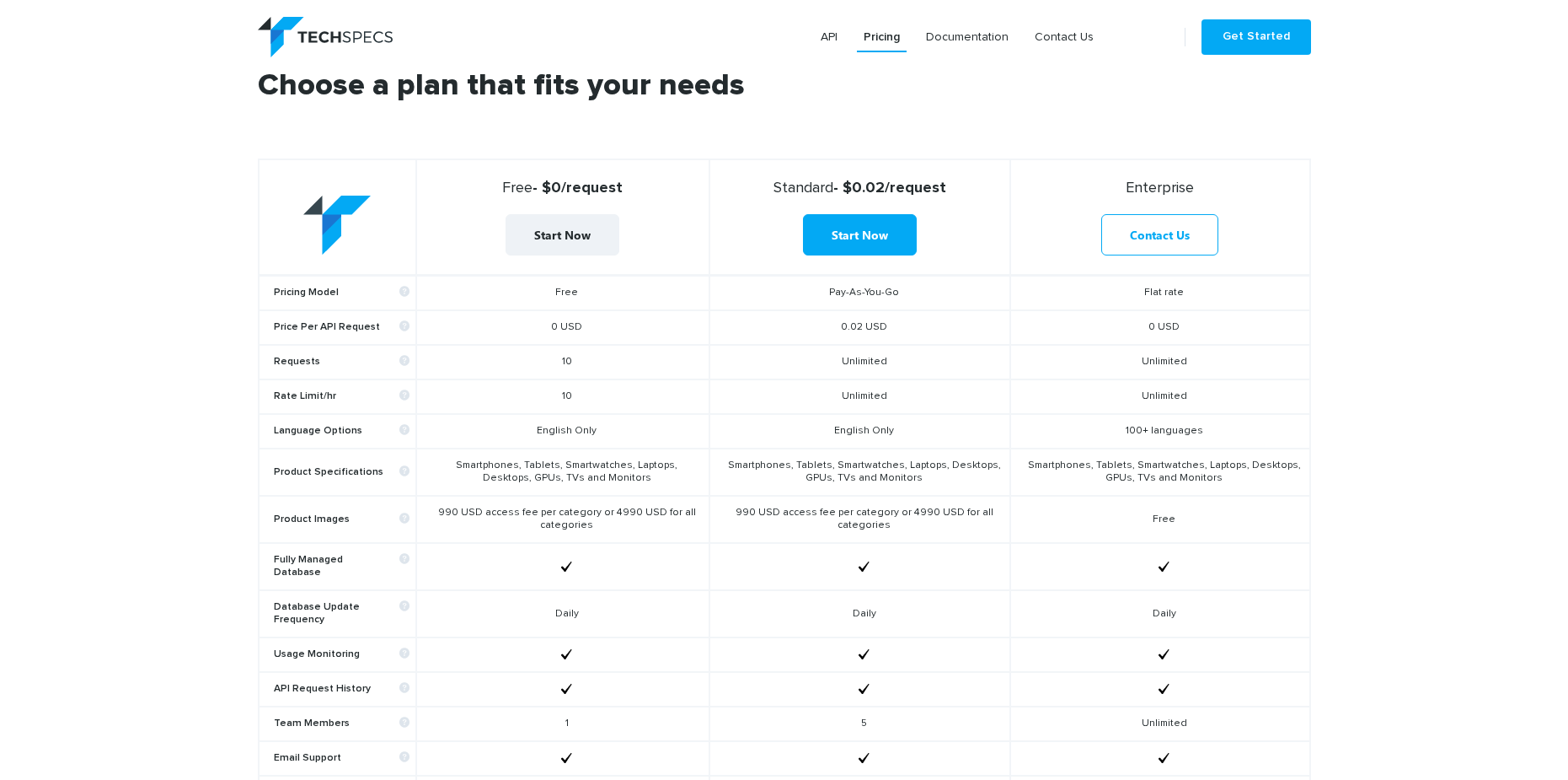
scroll to position [590, 0]
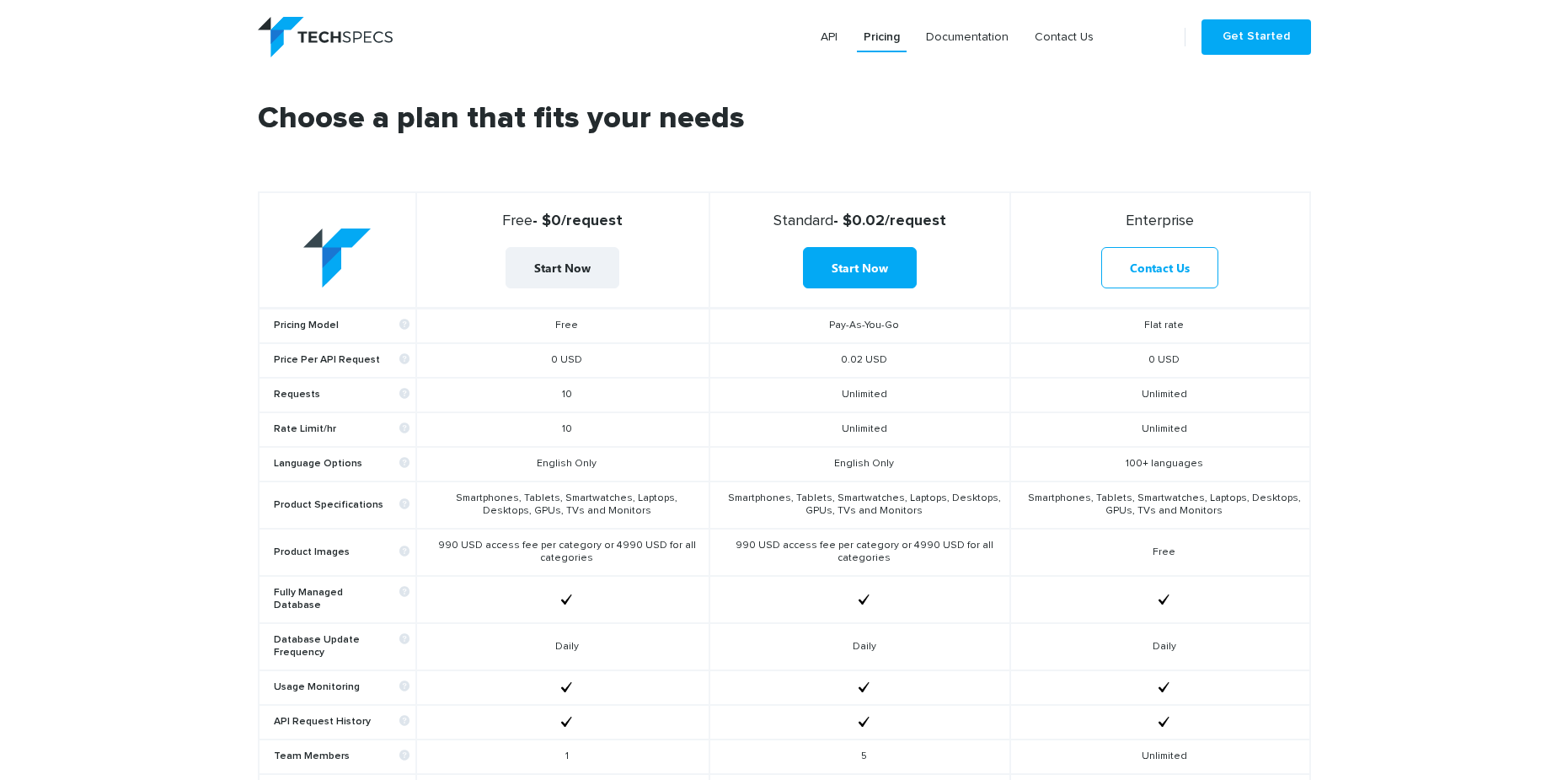
drag, startPoint x: 580, startPoint y: 396, endPoint x: 534, endPoint y: 393, distance: 46.1
click at [534, 393] on td "10" at bounding box center [562, 394] width 293 height 34
drag, startPoint x: 575, startPoint y: 424, endPoint x: 547, endPoint y: 427, distance: 28.2
click at [546, 426] on td "10" at bounding box center [562, 429] width 293 height 34
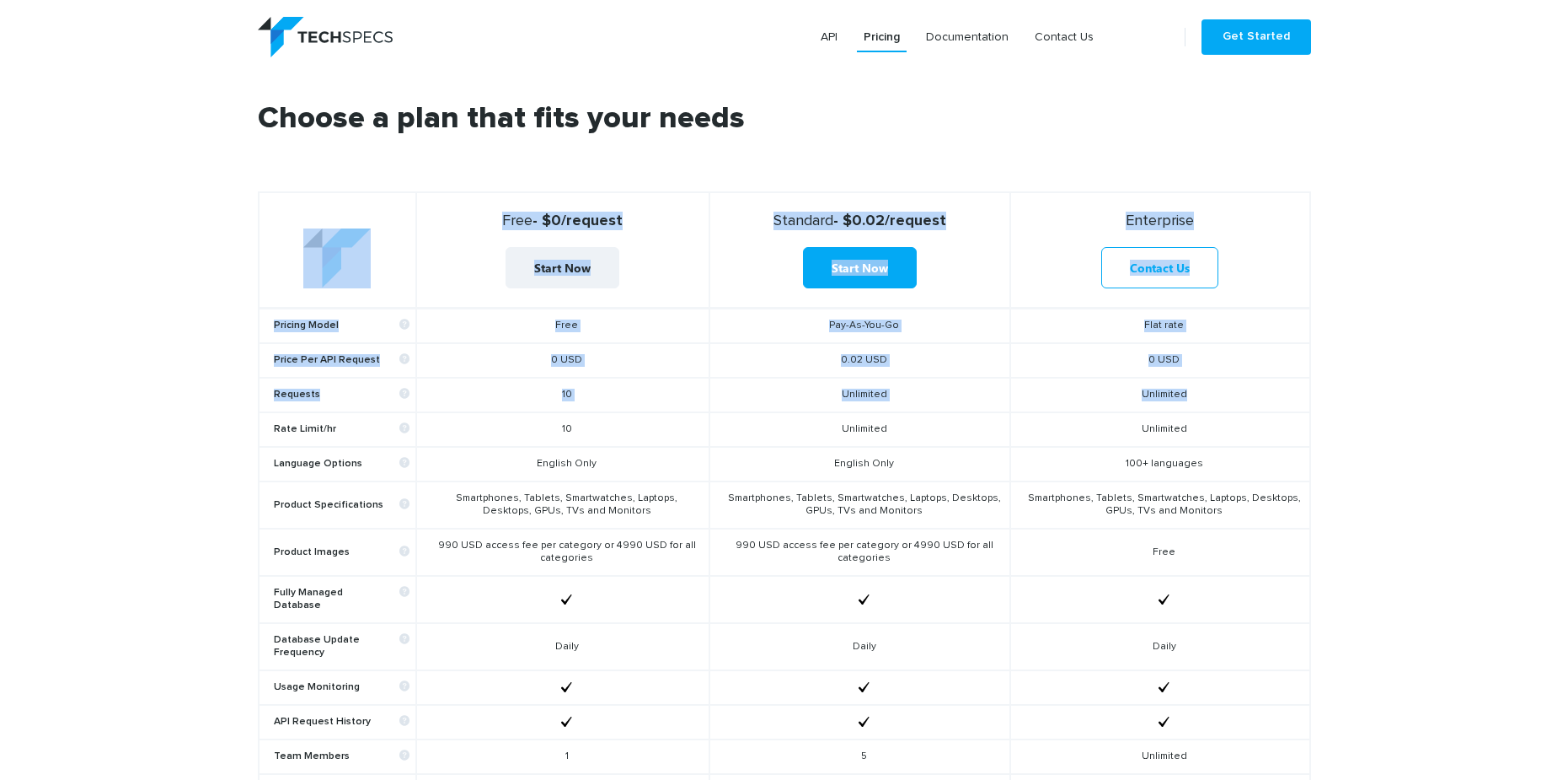
drag, startPoint x: 257, startPoint y: 422, endPoint x: 351, endPoint y: 422, distance: 94.0
click at [351, 422] on table "Free - $0/request Start Now Standard - $0.02/request Start Now Enterprise Conta…" at bounding box center [784, 575] width 1053 height 769
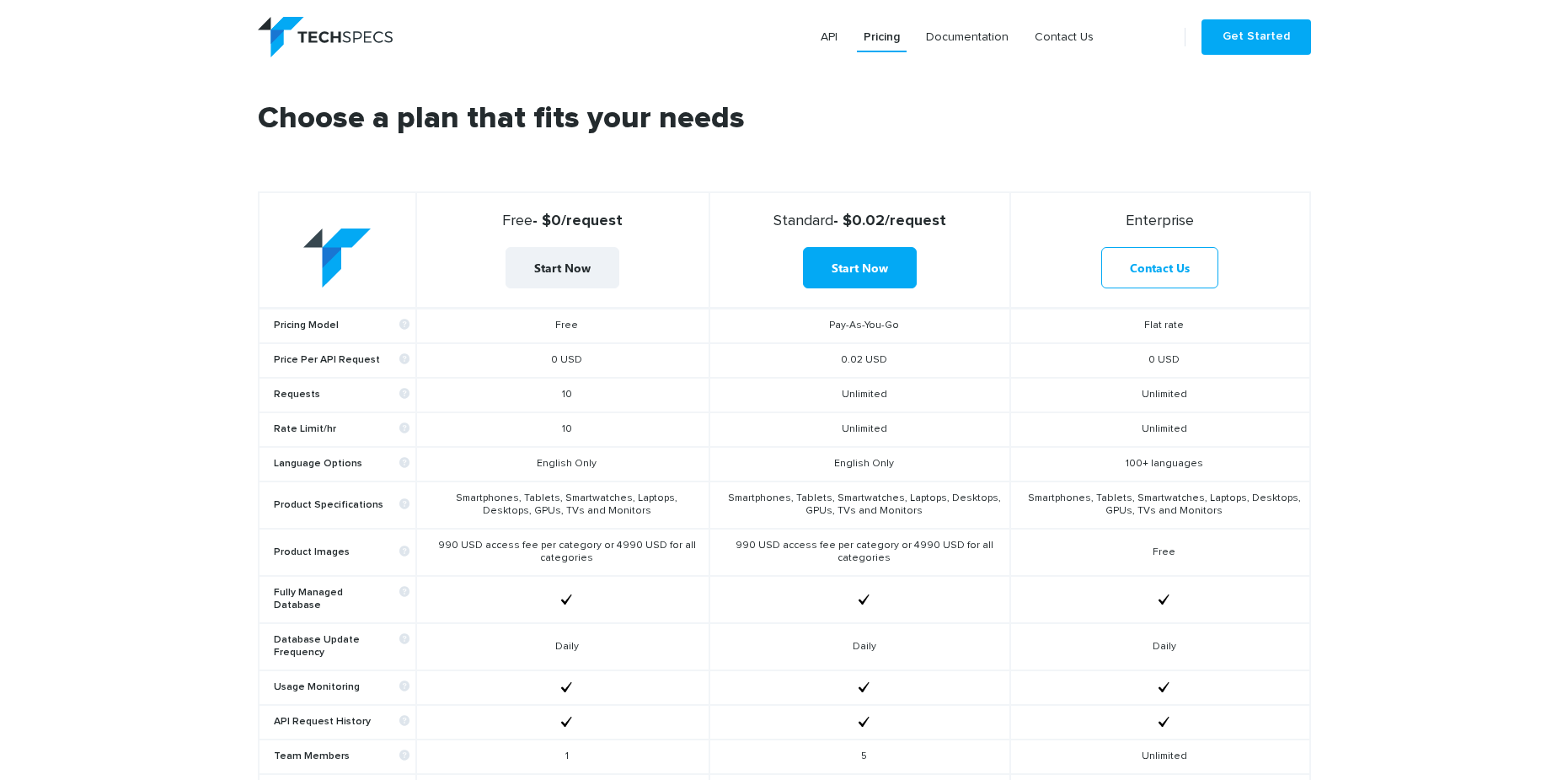
click at [347, 429] on b "Rate Limit/hr" at bounding box center [342, 429] width 135 height 13
drag, startPoint x: 327, startPoint y: 430, endPoint x: 262, endPoint y: 431, distance: 65.0
click at [262, 429] on td "Rate Limit/hr" at bounding box center [337, 429] width 158 height 34
click at [97, 451] on section "Choose a plan that fits your needs Free - $0/request Start Now Standard - $0.02…" at bounding box center [784, 544] width 1568 height 962
drag, startPoint x: 593, startPoint y: 220, endPoint x: 481, endPoint y: 230, distance: 112.4
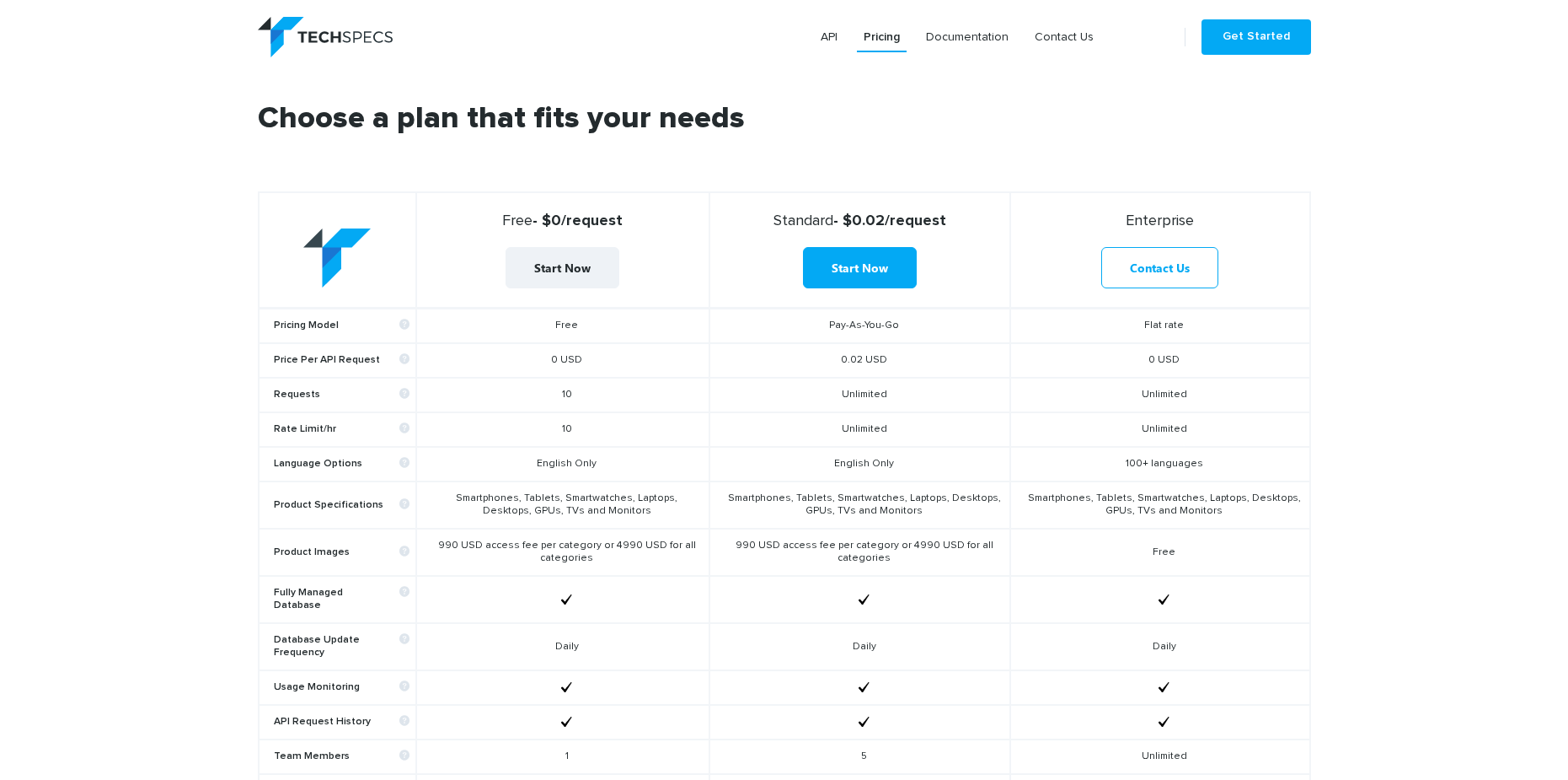
click at [498, 228] on strong "Free - $0/request" at bounding box center [563, 220] width 278 height 19
click at [656, 265] on th "Free - $0/request Start Now" at bounding box center [562, 250] width 293 height 117
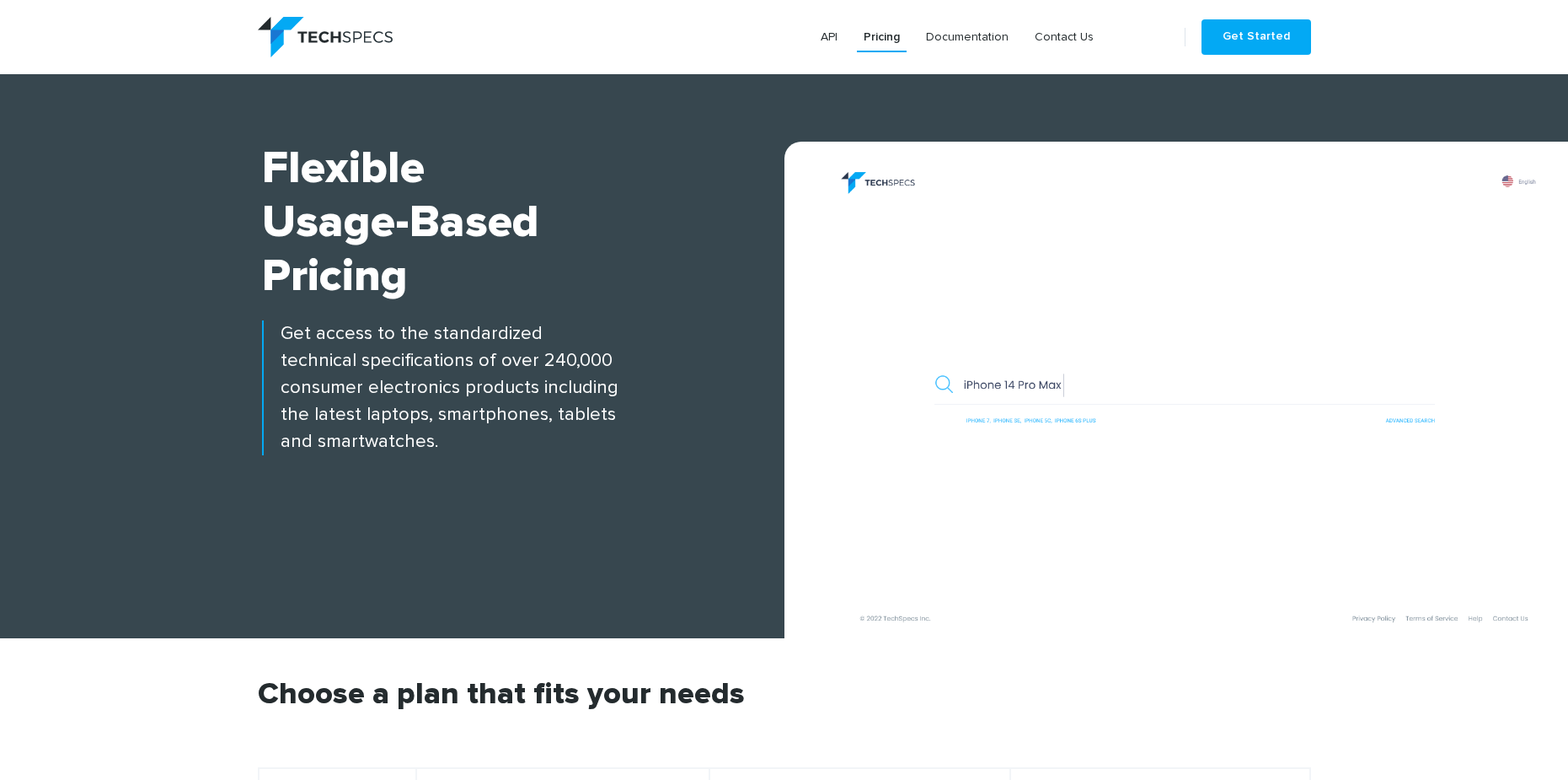
scroll to position [0, 0]
